Goal: Navigation & Orientation: Find specific page/section

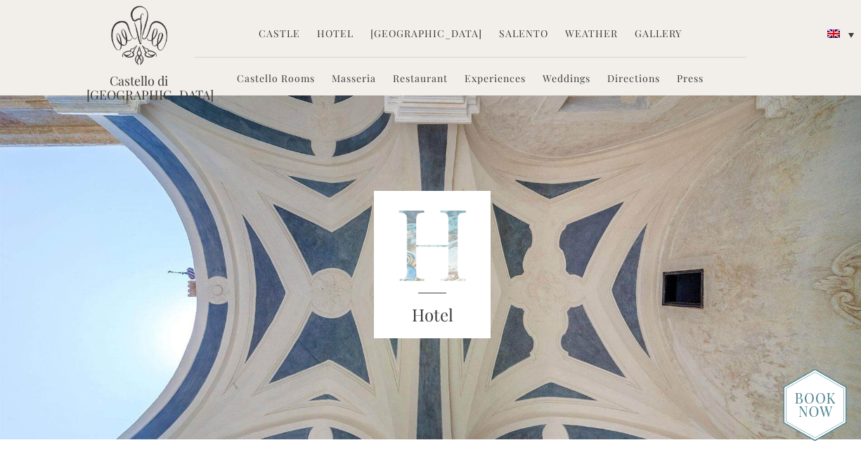
click at [425, 76] on link "Restaurant" at bounding box center [420, 80] width 55 height 16
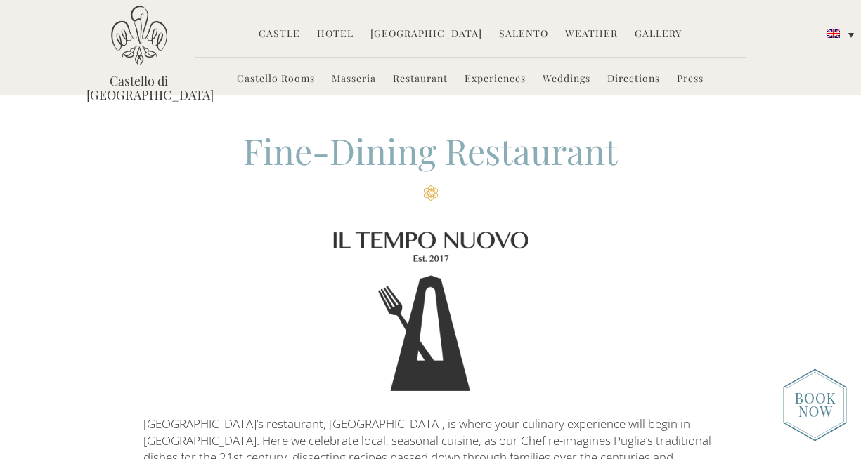
click at [352, 77] on link "Masseria" at bounding box center [354, 80] width 44 height 16
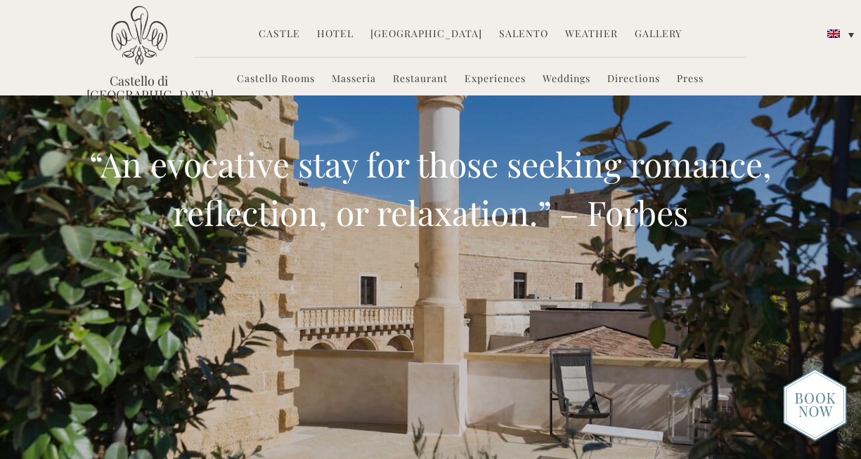
click at [501, 79] on link "Experiences" at bounding box center [494, 80] width 61 height 16
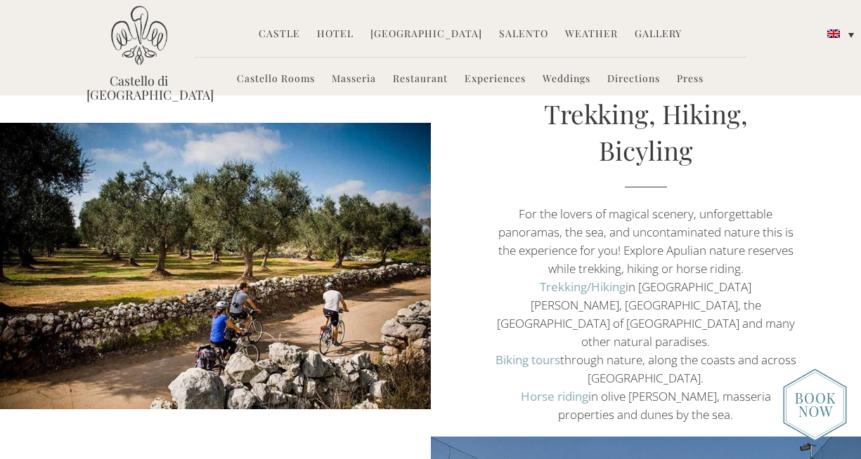
scroll to position [2472, 0]
